Goal: Task Accomplishment & Management: Use online tool/utility

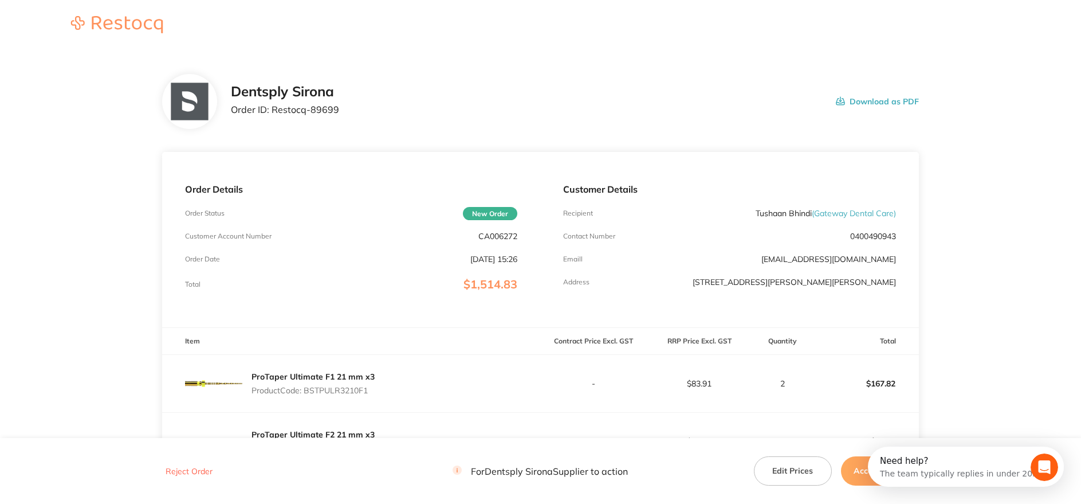
click at [401, 111] on div "Dentsply Sirona Order ID: Restocq- 89699 Download as PDF" at bounding box center [575, 102] width 688 height 36
drag, startPoint x: 311, startPoint y: 115, endPoint x: 272, endPoint y: 113, distance: 39.6
click at [272, 113] on div "Dentsply Sirona Order ID: Restocq- 89699 Download as PDF" at bounding box center [575, 102] width 688 height 36
copy p "Restocq- 89699"
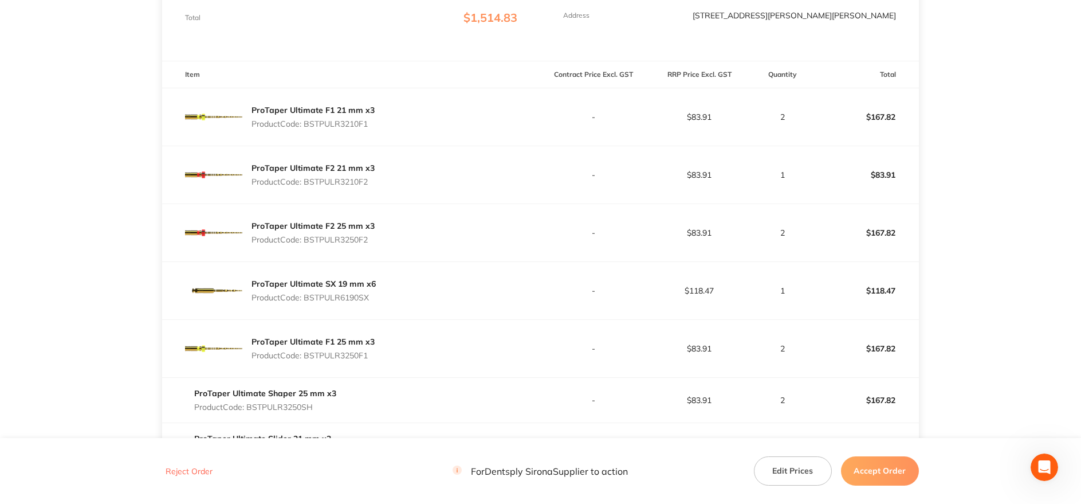
scroll to position [286, 0]
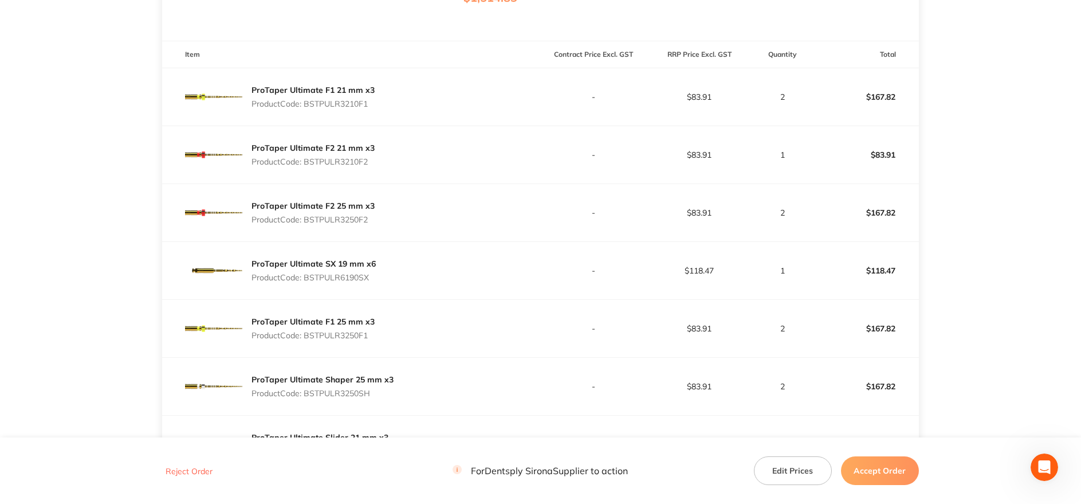
drag, startPoint x: 374, startPoint y: 112, endPoint x: 308, endPoint y: 109, distance: 66.5
click at [308, 109] on div "ProTaper Ultimate F1 21 mm x3 Product Code: BSTPULR3210F1" at bounding box center [351, 96] width 378 height 57
copy p "BSTPULR3210F1"
drag, startPoint x: 365, startPoint y: 166, endPoint x: 309, endPoint y: 168, distance: 55.6
click at [309, 168] on div "ProTaper Ultimate F2 21 mm x3 Product Code: BSTPULR3210F2" at bounding box center [312, 155] width 123 height 32
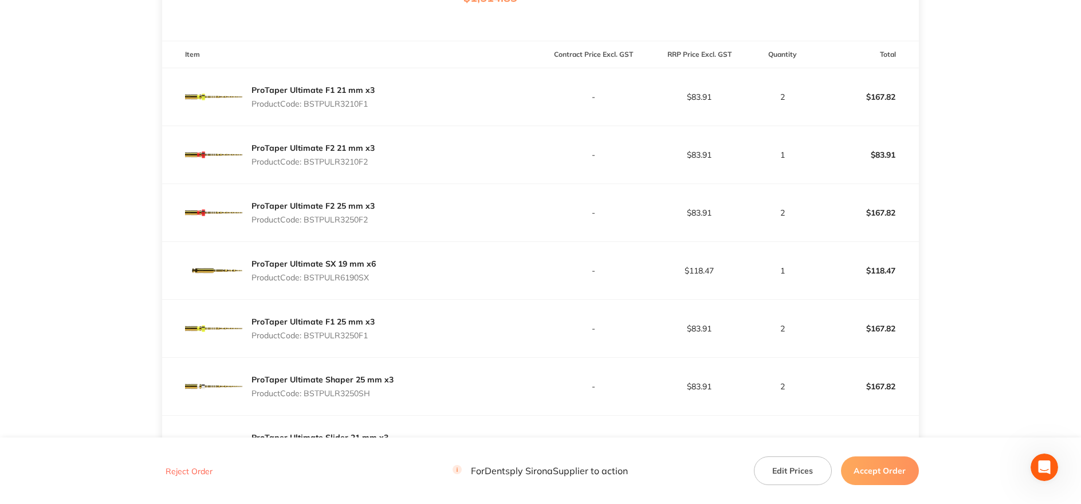
drag, startPoint x: 309, startPoint y: 168, endPoint x: 373, endPoint y: 166, distance: 63.7
click at [370, 166] on p "Product Code: BSTPULR3210F2" at bounding box center [312, 161] width 123 height 9
drag, startPoint x: 374, startPoint y: 166, endPoint x: 304, endPoint y: 169, distance: 70.0
click at [304, 169] on div "ProTaper Ultimate F2 21 mm x3 Product Code: BSTPULR3210F2" at bounding box center [351, 154] width 378 height 57
click at [473, 158] on div "ProTaper Ultimate F2 21 mm x3 Product Code: BSTPULR3210F2" at bounding box center [351, 154] width 378 height 57
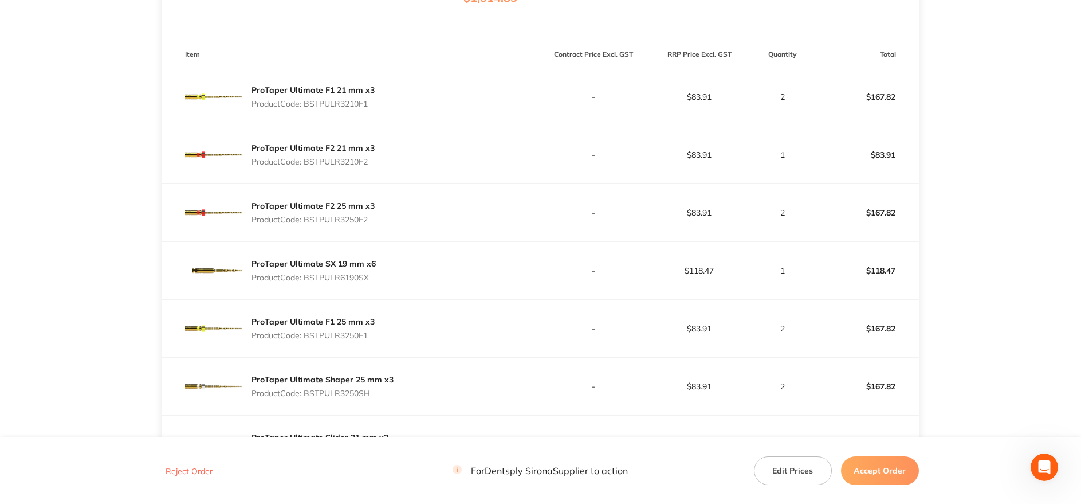
drag, startPoint x: 375, startPoint y: 160, endPoint x: 307, endPoint y: 163, distance: 68.2
click at [307, 163] on div "ProTaper Ultimate F2 21 mm x3 Product Code: BSTPULR3210F2" at bounding box center [351, 154] width 378 height 57
copy p "BSTPULR3210F2"
drag, startPoint x: 384, startPoint y: 218, endPoint x: 306, endPoint y: 221, distance: 77.4
click at [306, 221] on div "ProTaper Ultimate F2 25 mm x3 Product Code: BSTPULR3250F2" at bounding box center [351, 212] width 378 height 57
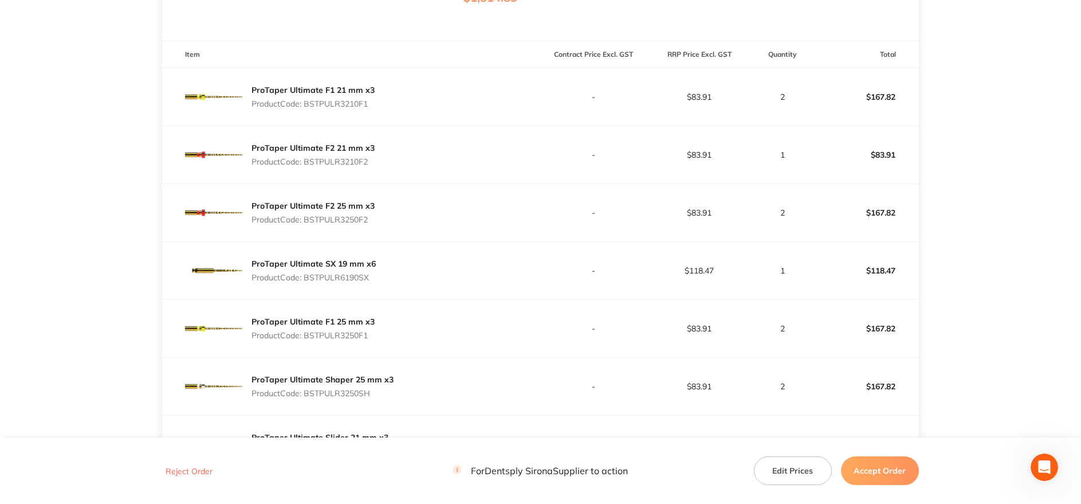
copy p "BSTPULR3250F2"
drag, startPoint x: 377, startPoint y: 282, endPoint x: 305, endPoint y: 281, distance: 72.2
click at [305, 281] on div "ProTaper Ultimate SX 19 mm x6 Product Code: BSTPULR6190SX" at bounding box center [351, 270] width 378 height 57
copy p "BSTPULR6190SX"
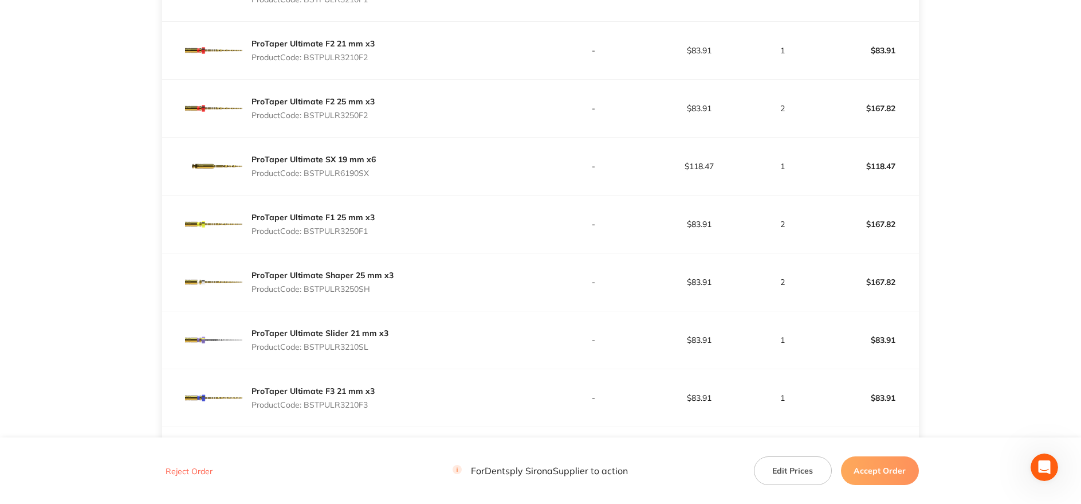
scroll to position [401, 0]
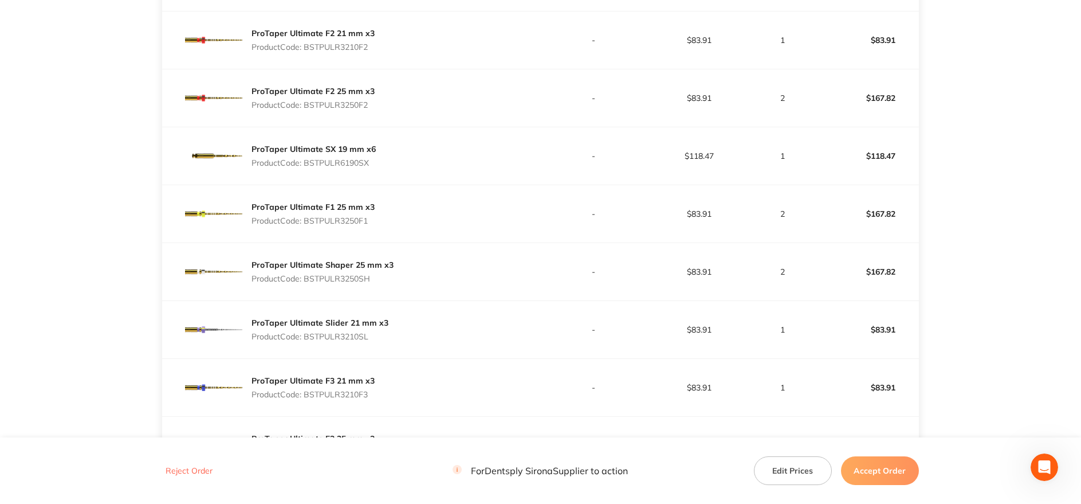
drag, startPoint x: 371, startPoint y: 219, endPoint x: 306, endPoint y: 227, distance: 65.2
click at [306, 227] on div "ProTaper Ultimate F1 25 mm x3 Product Code: BSTPULR3250F1" at bounding box center [351, 213] width 378 height 57
copy p "BSTPULR3250F1"
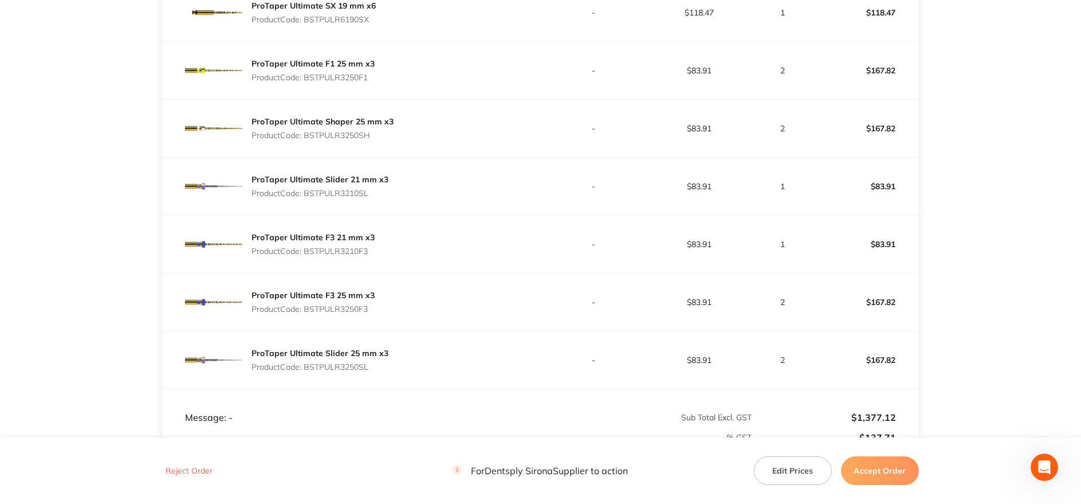
scroll to position [573, 0]
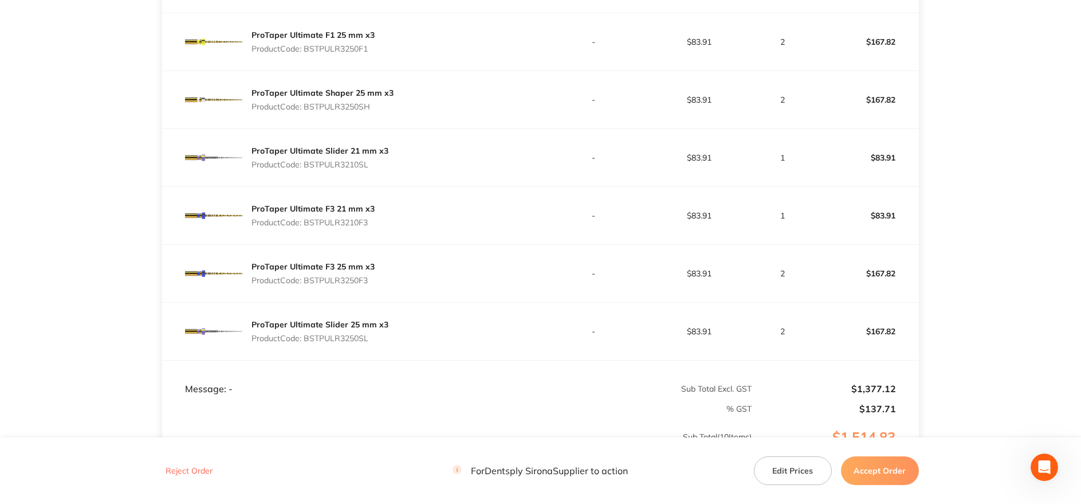
drag, startPoint x: 370, startPoint y: 171, endPoint x: 329, endPoint y: 168, distance: 40.2
click at [329, 168] on tbody "ProTaper Ultimate F1 21 mm x3 Product Code: BSTPULR3210F1 - $83.91 2 $167.82 Pr…" at bounding box center [540, 70] width 757 height 579
drag, startPoint x: 329, startPoint y: 168, endPoint x: 404, endPoint y: 120, distance: 89.1
click at [396, 121] on div "ProTaper Ultimate Shaper 25 mm x3 Product Code: BSTPULR3250SH" at bounding box center [351, 99] width 378 height 57
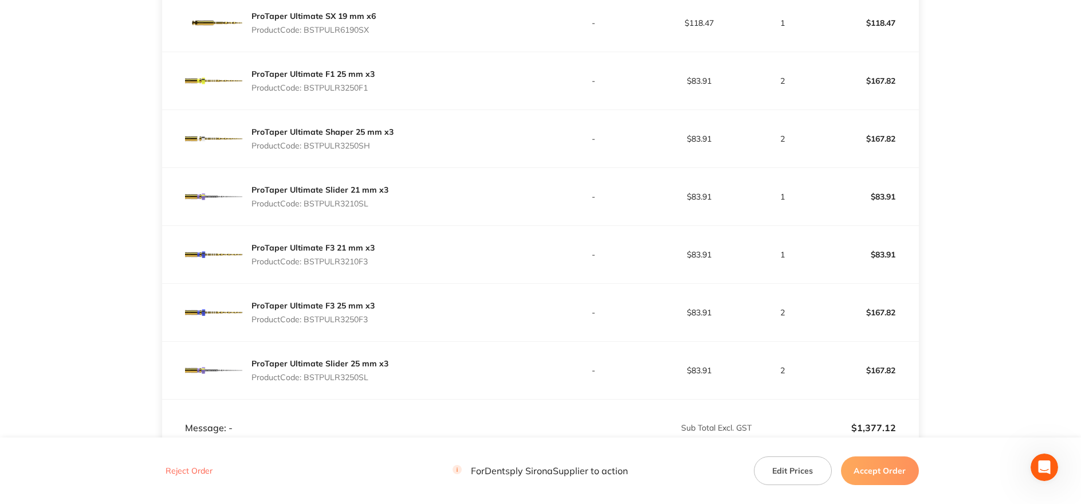
scroll to position [516, 0]
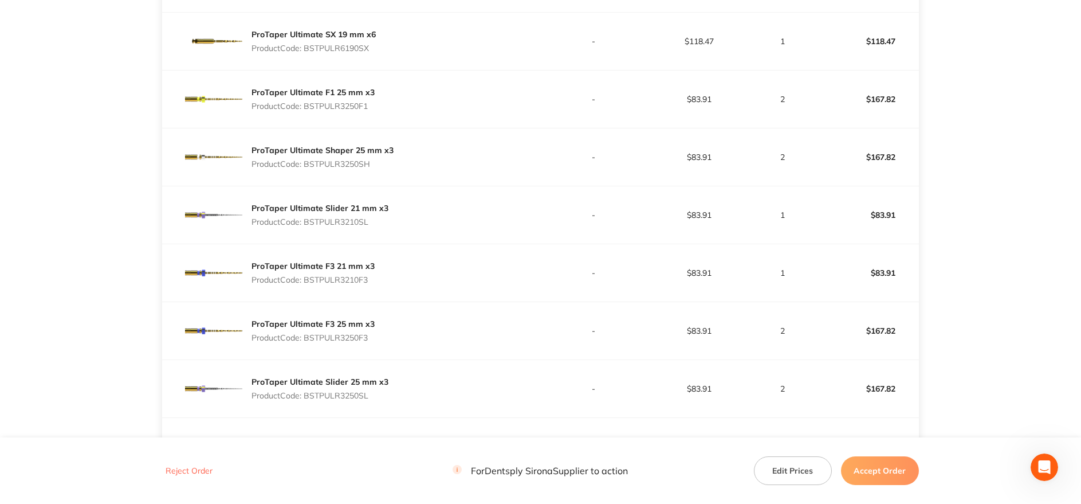
drag, startPoint x: 377, startPoint y: 162, endPoint x: 302, endPoint y: 162, distance: 74.5
click at [302, 162] on p "Product Code: BSTPULR3250SH" at bounding box center [322, 163] width 142 height 9
copy p "BSTPULR3250SH"
drag, startPoint x: 353, startPoint y: 222, endPoint x: 305, endPoint y: 227, distance: 49.0
click at [305, 227] on div "ProTaper Ultimate Slider 21 mm x3 Product Code: BSTPULR3210SL" at bounding box center [319, 215] width 137 height 32
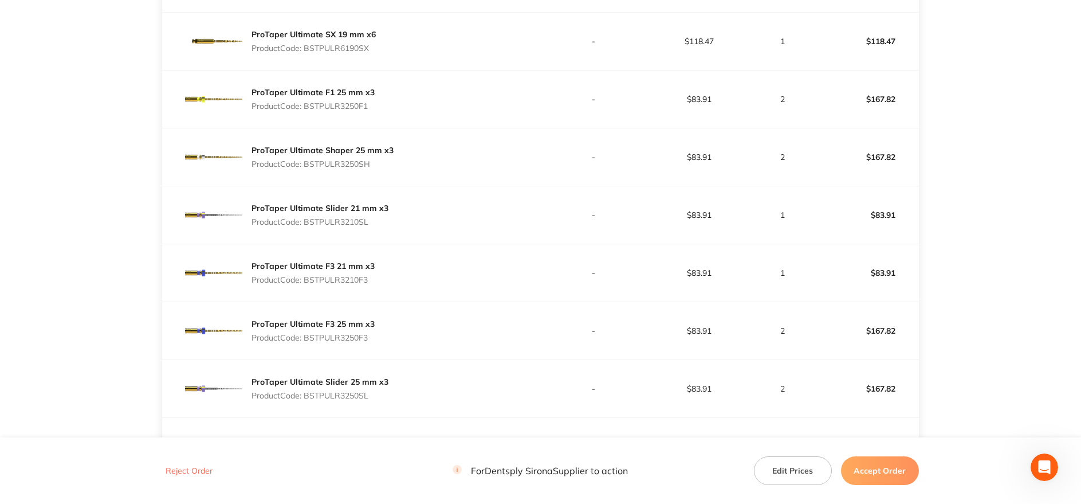
copy p "BSTPULR3210SL"
drag, startPoint x: 367, startPoint y: 286, endPoint x: 307, endPoint y: 289, distance: 59.6
click at [307, 289] on div "ProTaper Ultimate F3 21 mm x3 Product Code: BSTPULR3210F3" at bounding box center [351, 272] width 378 height 57
copy p "BSTPULR3210F3"
drag, startPoint x: 376, startPoint y: 339, endPoint x: 308, endPoint y: 339, distance: 68.2
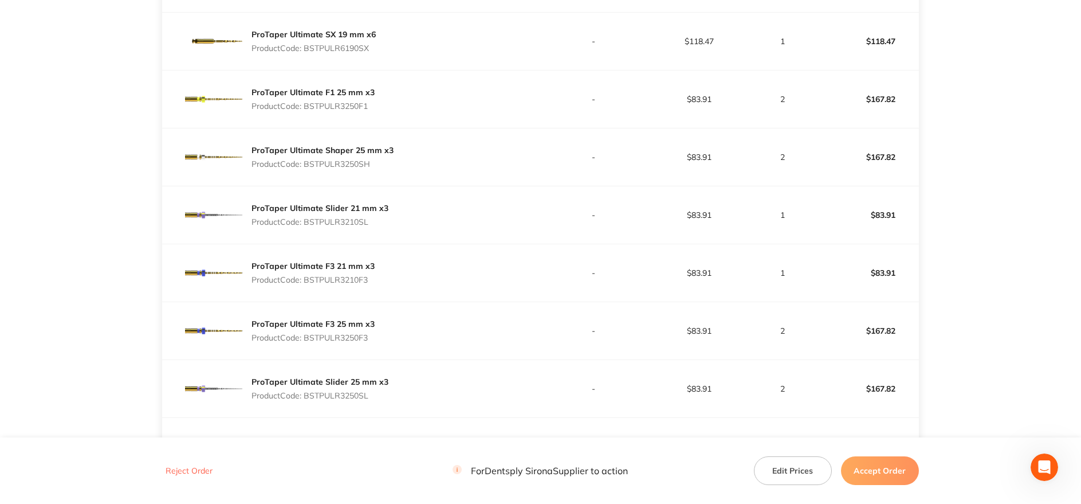
click at [308, 339] on div "ProTaper Ultimate F3 25 mm x3 Product Code: BSTPULR3250F3" at bounding box center [351, 330] width 378 height 57
copy p "BSTPULR3250F3"
drag, startPoint x: 372, startPoint y: 399, endPoint x: 307, endPoint y: 401, distance: 65.3
click at [307, 401] on div "ProTaper Ultimate Slider 25 mm x3 Product Code: BSTPULR3250SL" at bounding box center [319, 388] width 137 height 32
click at [881, 475] on button "Accept Order" at bounding box center [880, 470] width 78 height 29
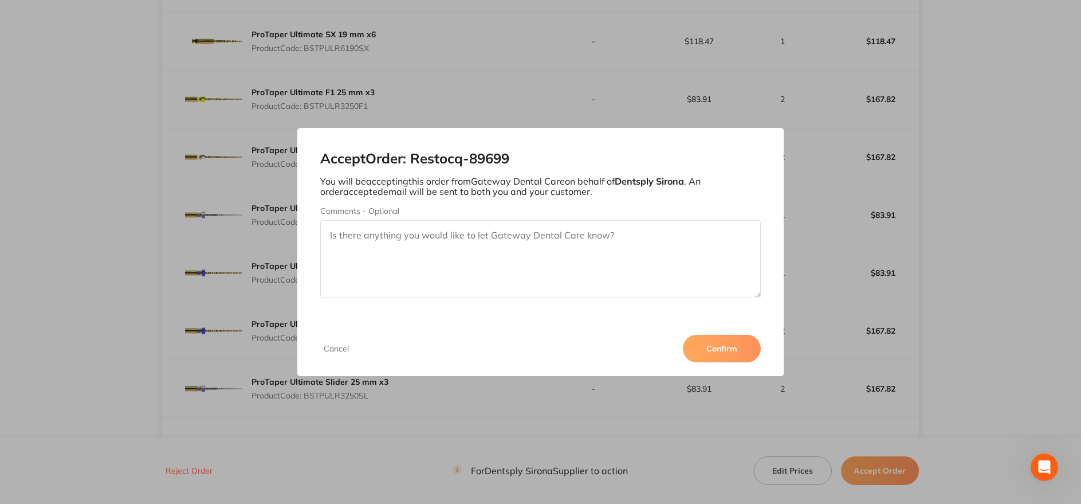
click at [715, 359] on button "Confirm" at bounding box center [722, 348] width 78 height 27
